Goal: Task Accomplishment & Management: Use online tool/utility

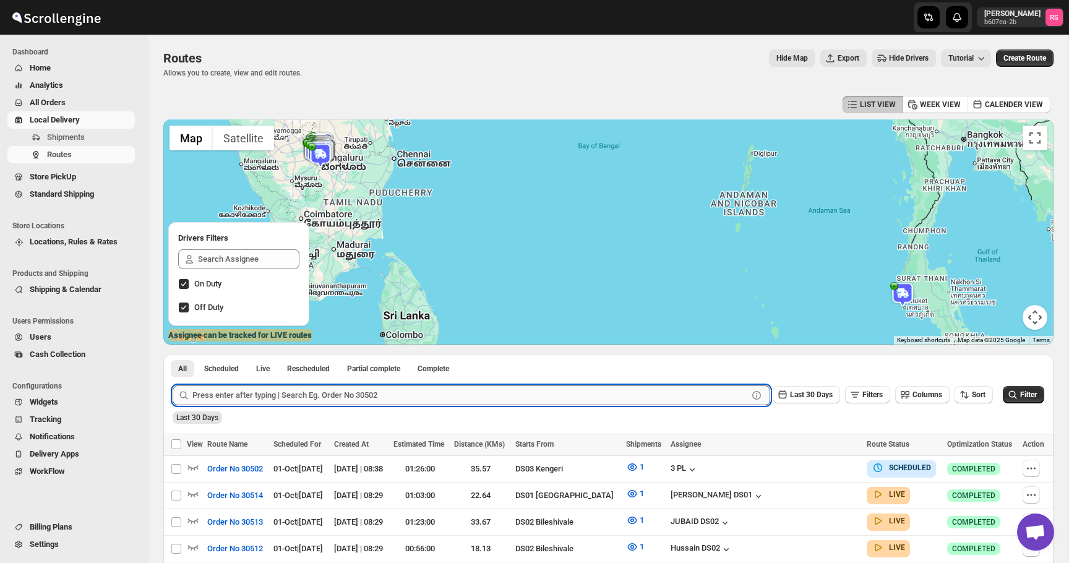
click at [255, 390] on input "text" at bounding box center [470, 395] width 556 height 20
type input "30509"
click at [173, 354] on button "Submit" at bounding box center [190, 360] width 35 height 13
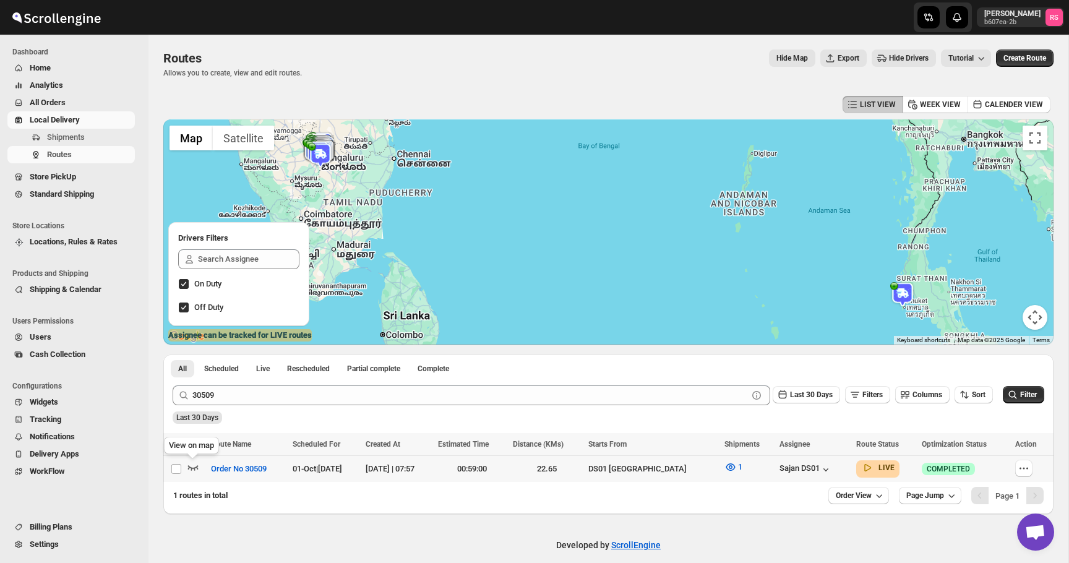
click at [191, 465] on icon "button" at bounding box center [193, 467] width 12 height 12
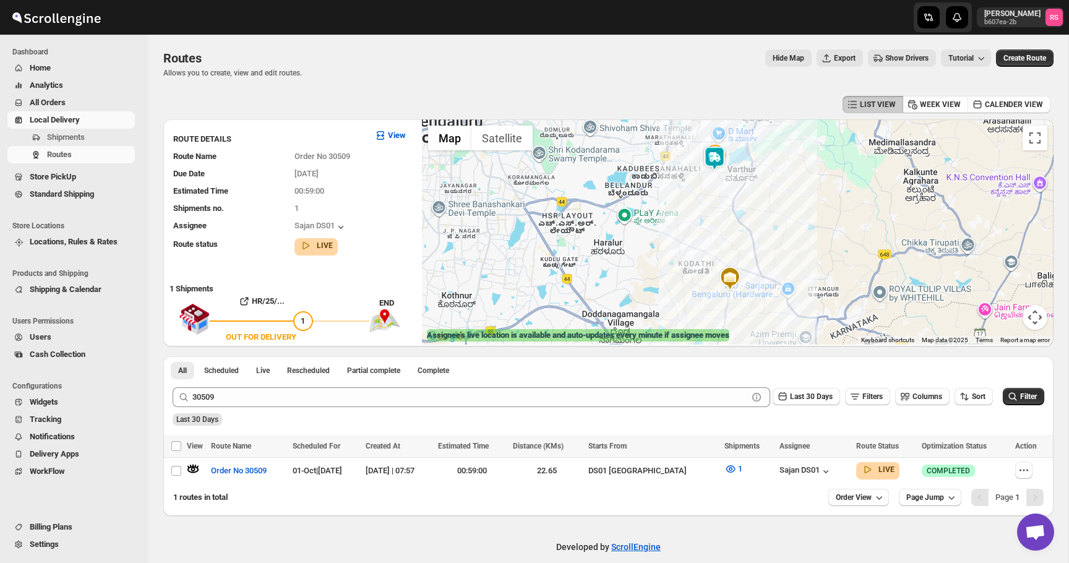
click at [718, 152] on img at bounding box center [714, 158] width 25 height 25
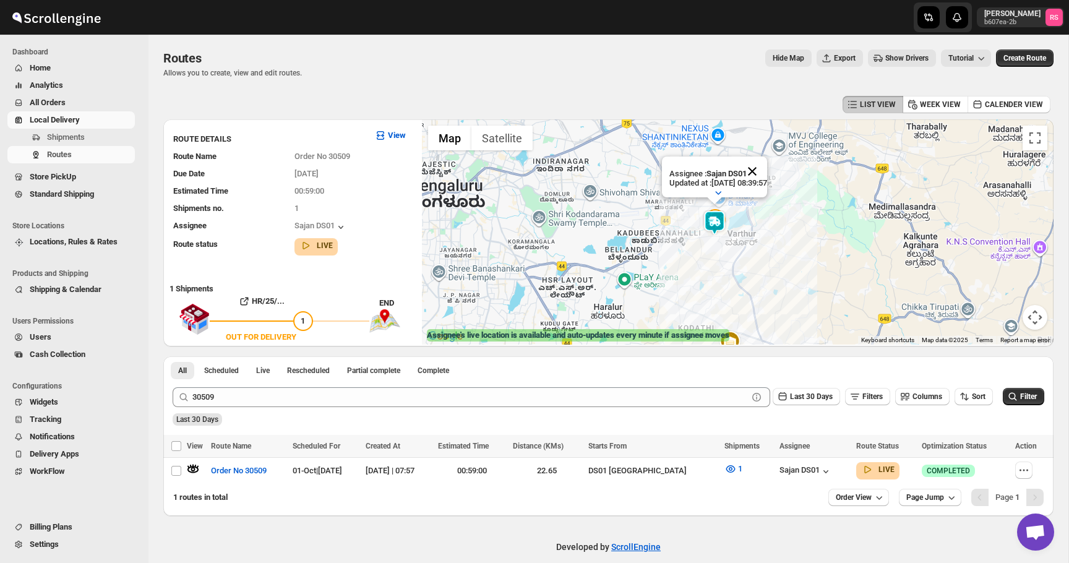
click at [767, 171] on button "Close" at bounding box center [752, 172] width 30 height 30
click at [823, 471] on icon "button" at bounding box center [825, 471] width 5 height 3
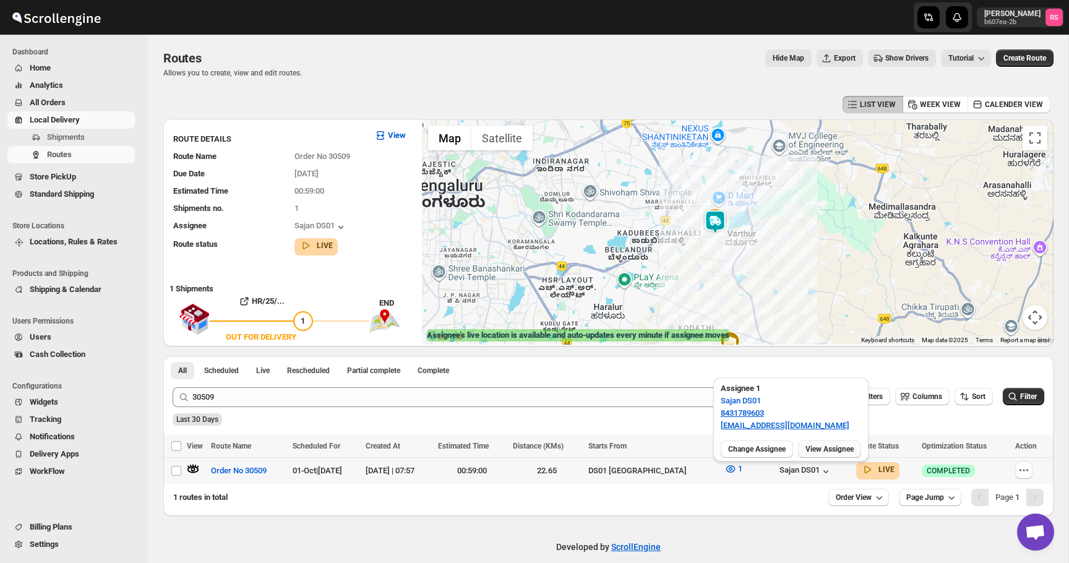
click at [829, 450] on span "View Assignee" at bounding box center [829, 449] width 48 height 10
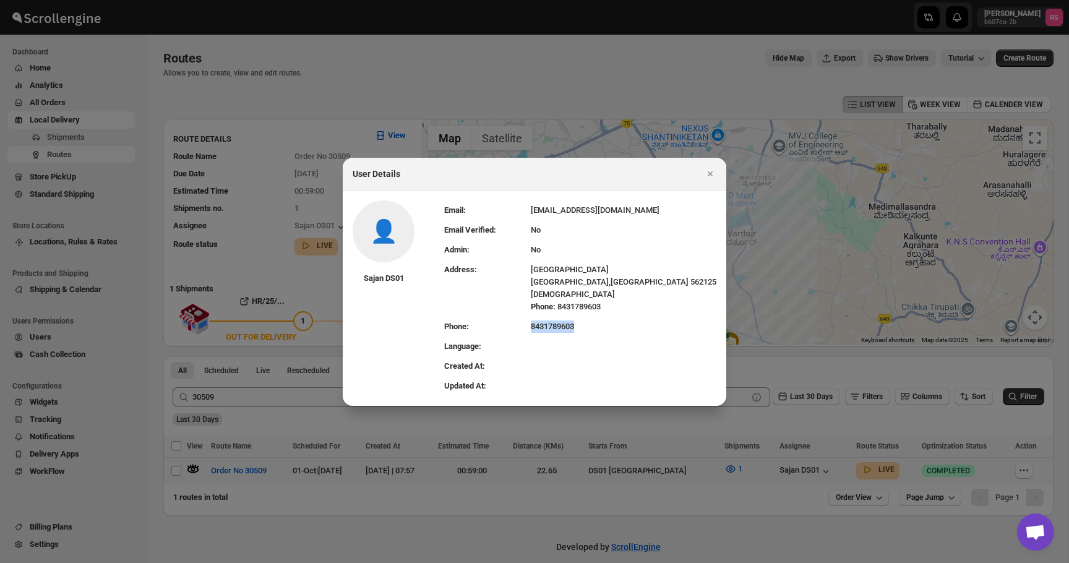
drag, startPoint x: 529, startPoint y: 326, endPoint x: 586, endPoint y: 326, distance: 56.9
click at [586, 326] on tr "Phone: [PHONE_NUMBER]" at bounding box center [580, 327] width 272 height 20
copy tr "8431789603"
